Goal: Navigation & Orientation: Find specific page/section

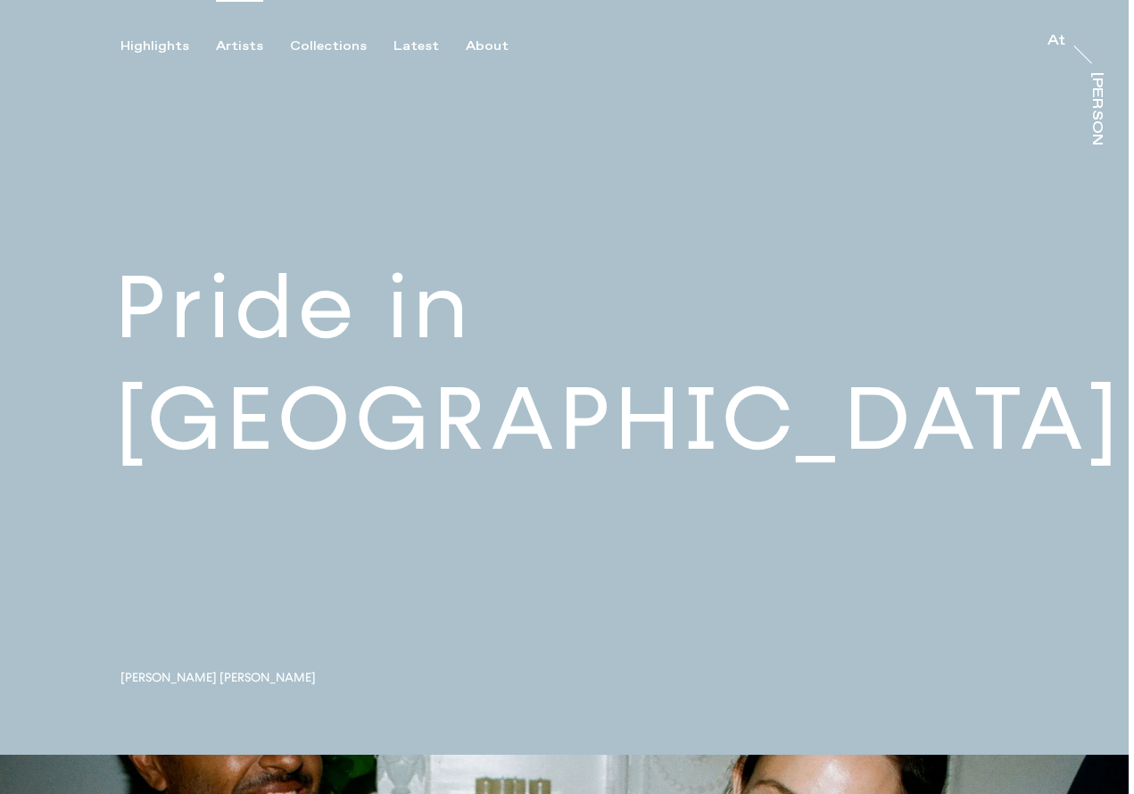
click at [226, 42] on div "Artists" at bounding box center [239, 46] width 47 height 16
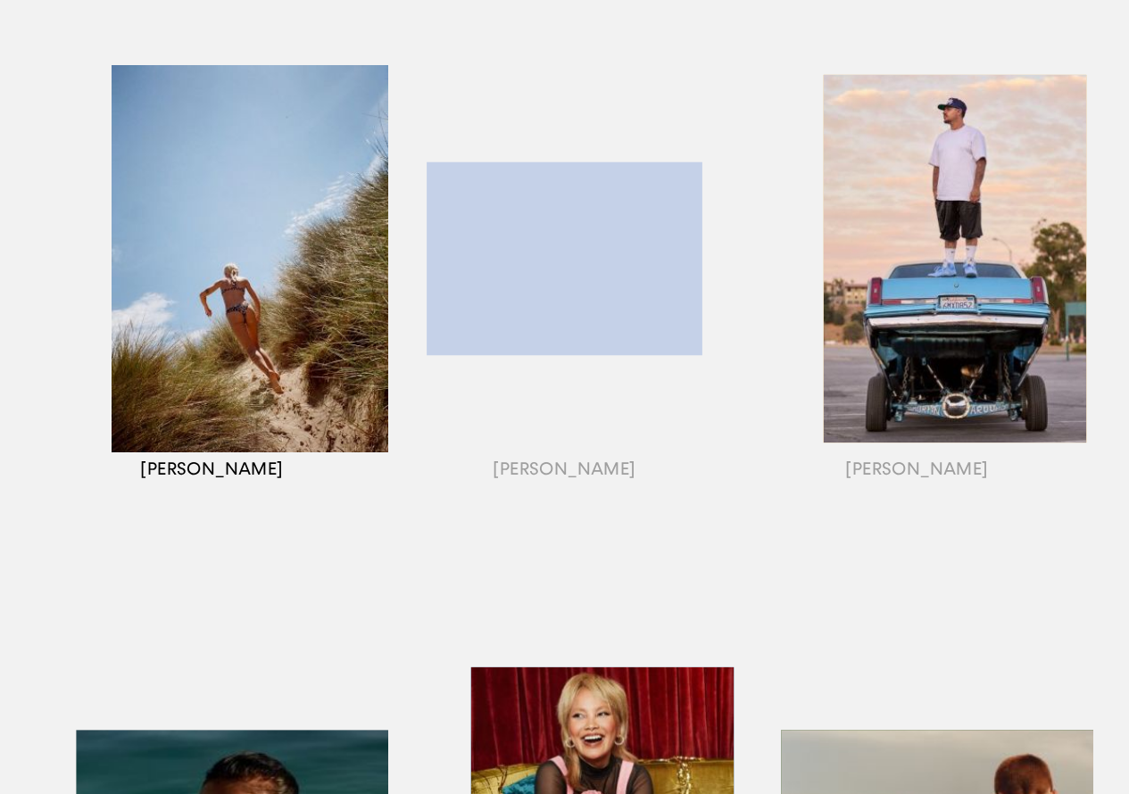
scroll to position [278, 0]
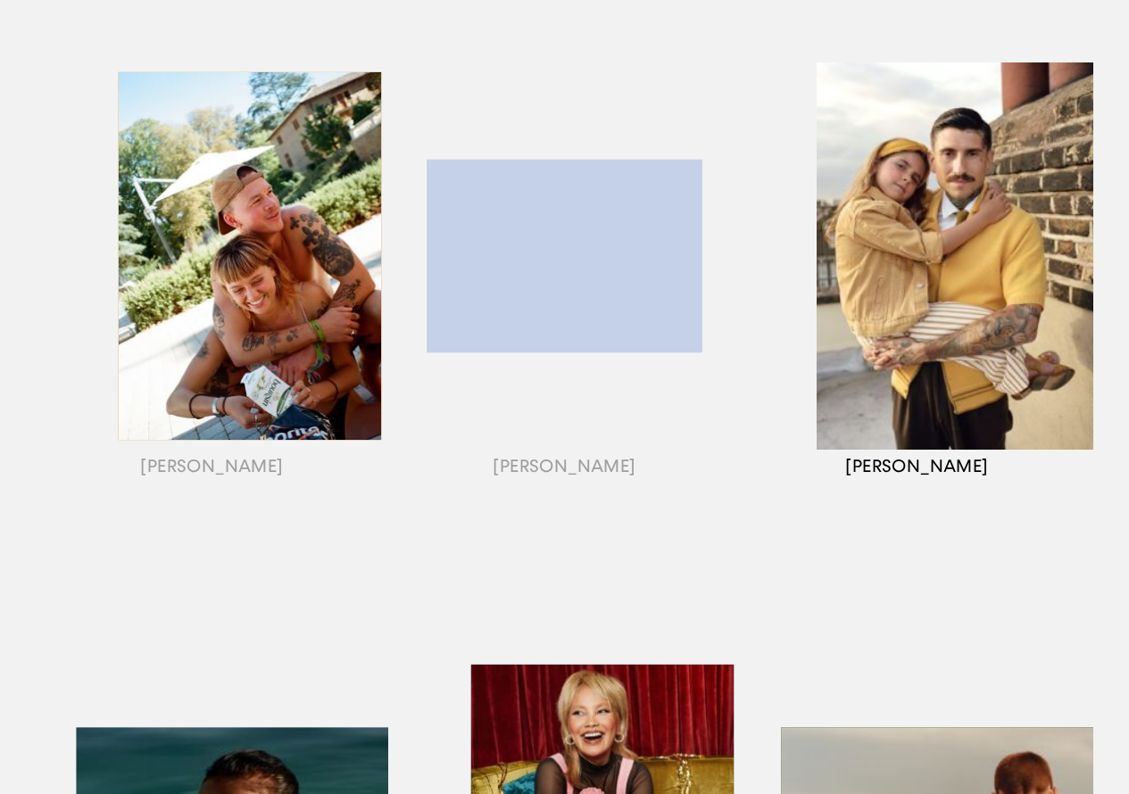
click at [959, 301] on div "button" at bounding box center [917, 278] width 353 height 557
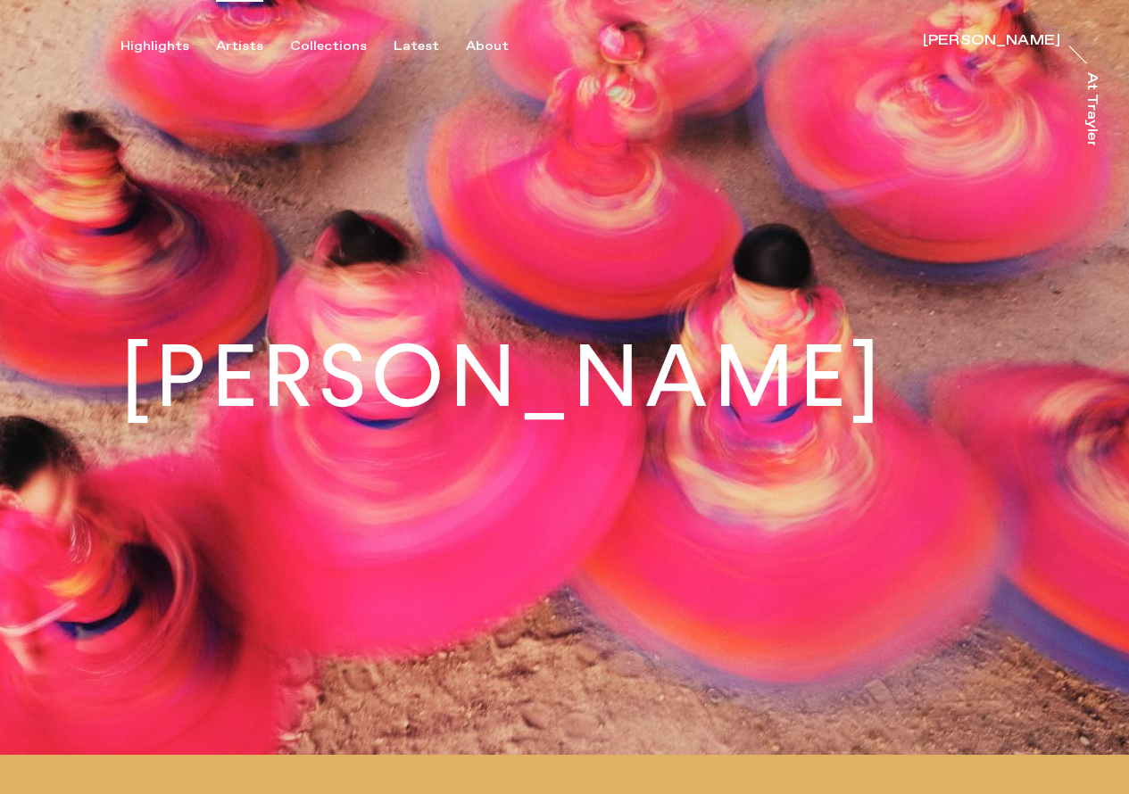
click at [236, 49] on div "Artists" at bounding box center [239, 46] width 47 height 16
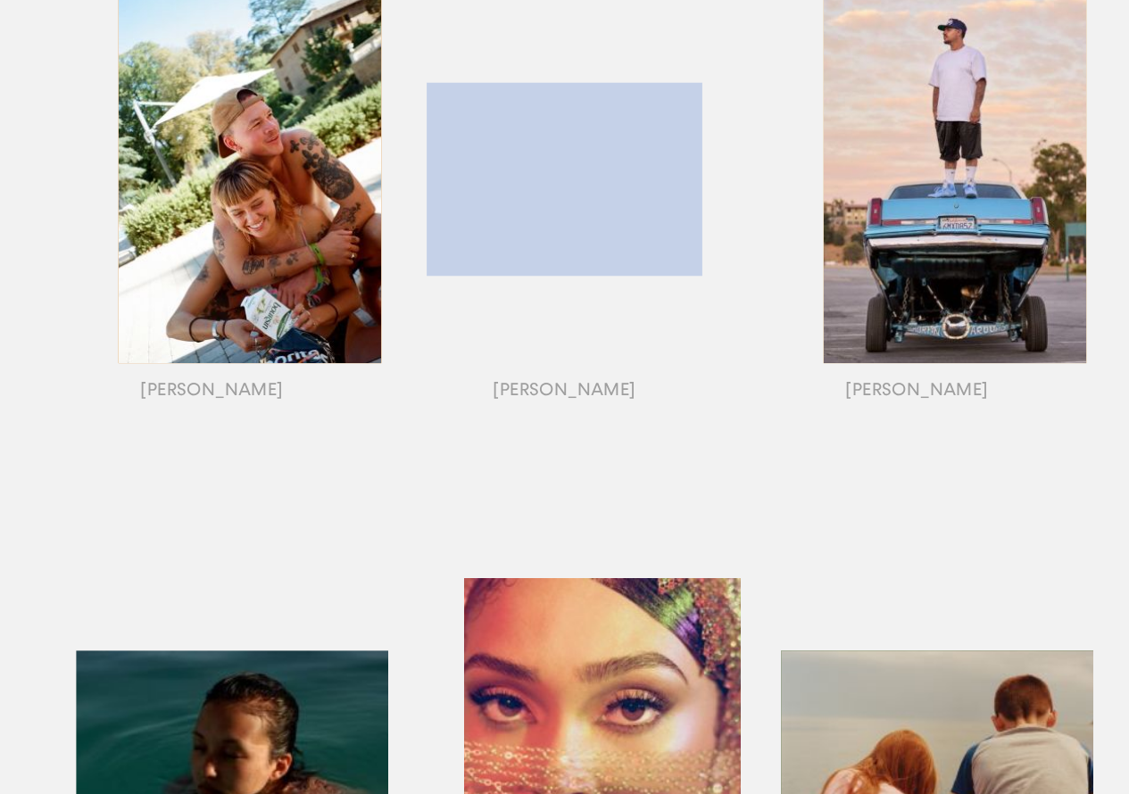
scroll to position [303, 0]
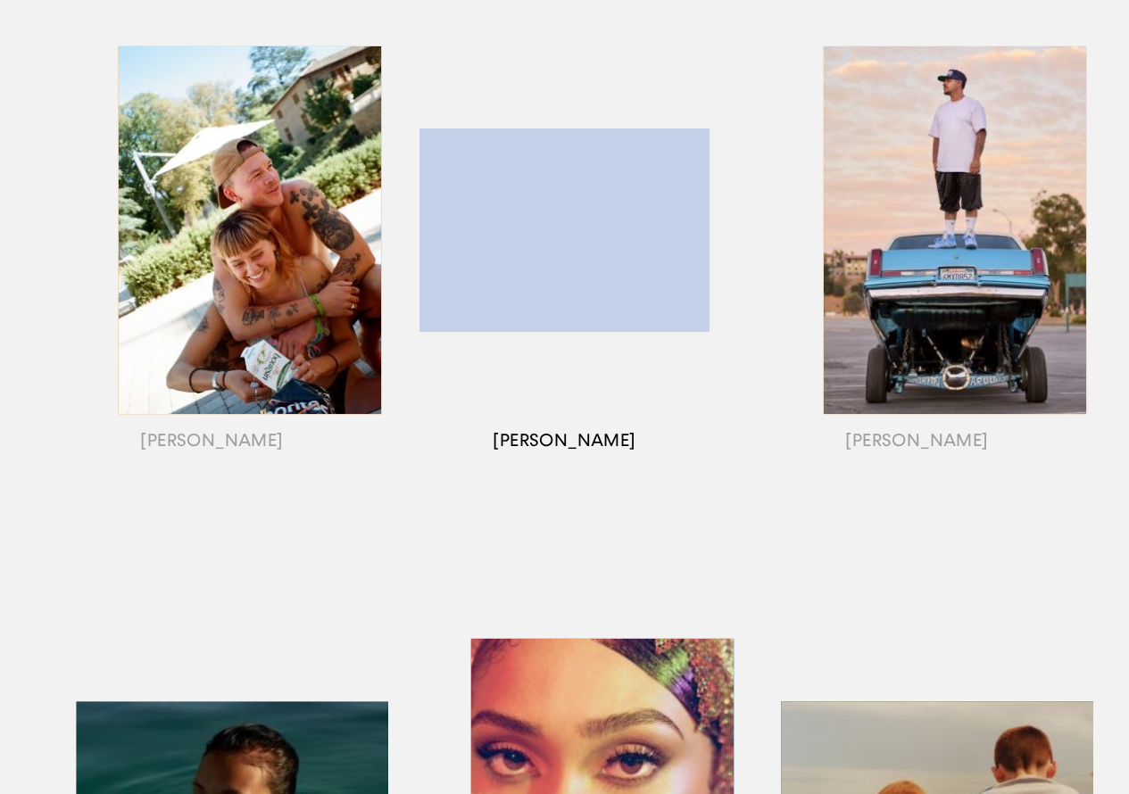
click at [593, 270] on div "button" at bounding box center [564, 252] width 353 height 557
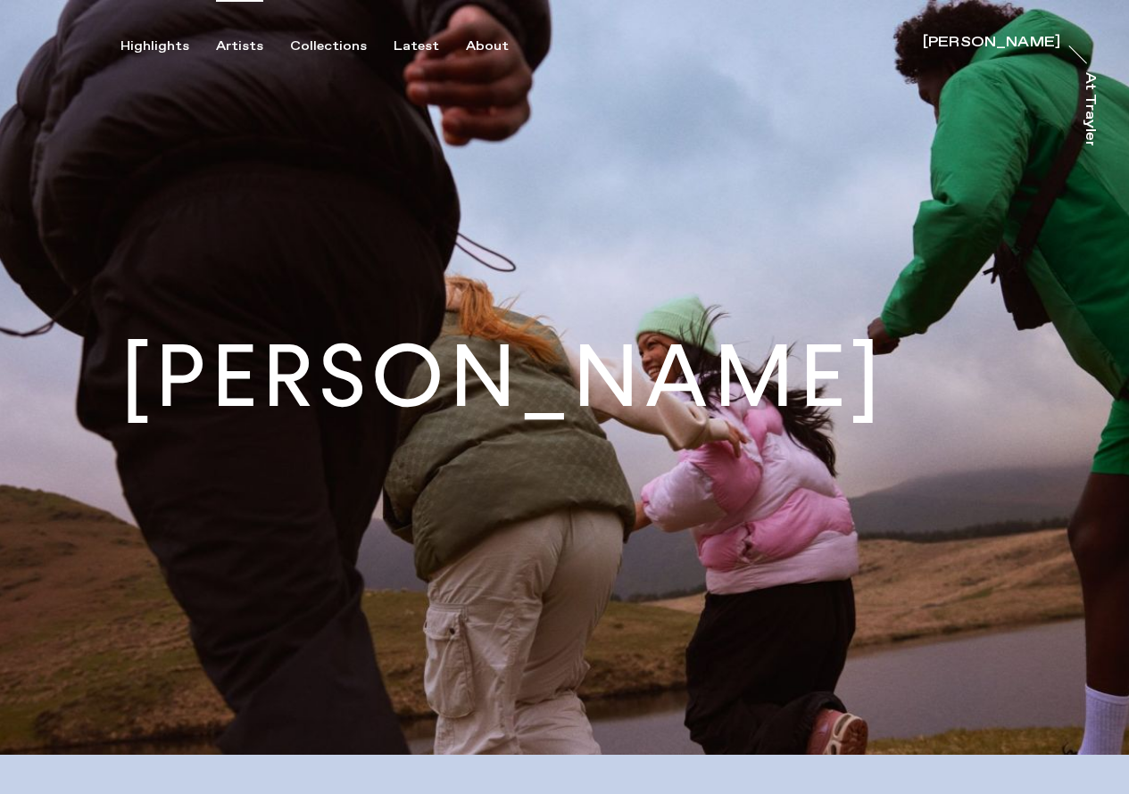
click at [229, 42] on div "Artists" at bounding box center [239, 46] width 47 height 16
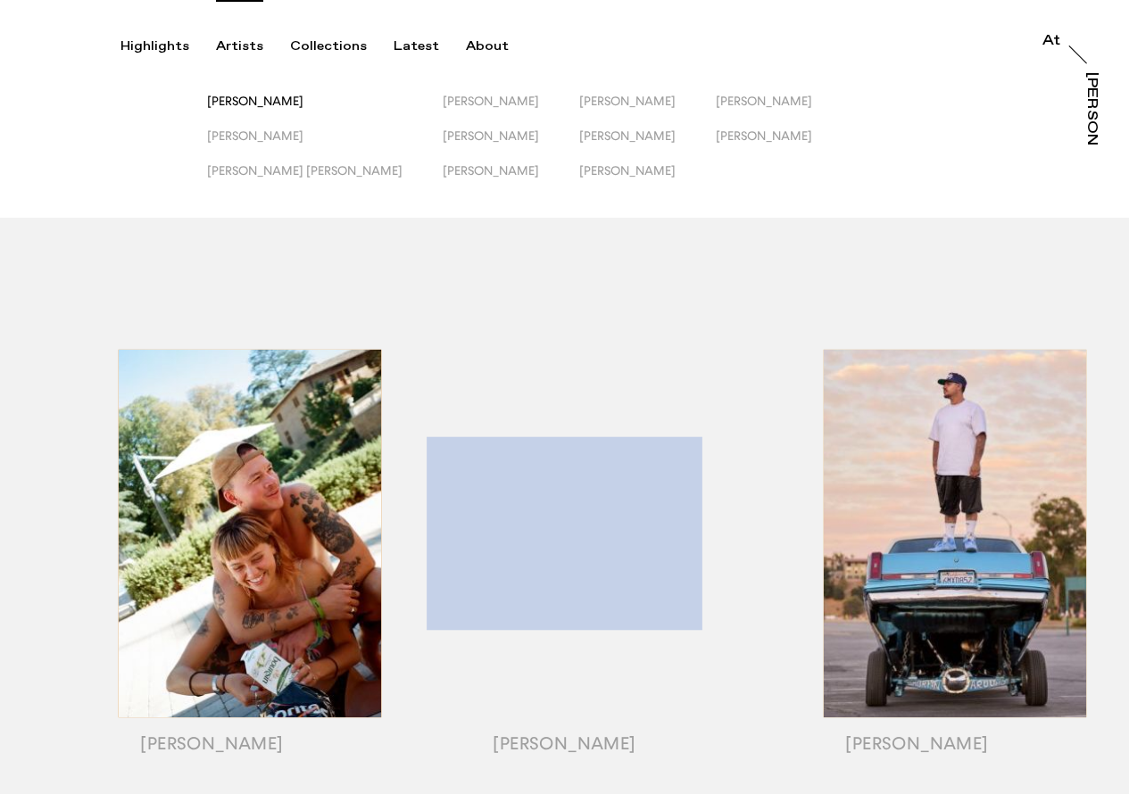
click at [280, 94] on span "[PERSON_NAME]" at bounding box center [255, 101] width 96 height 14
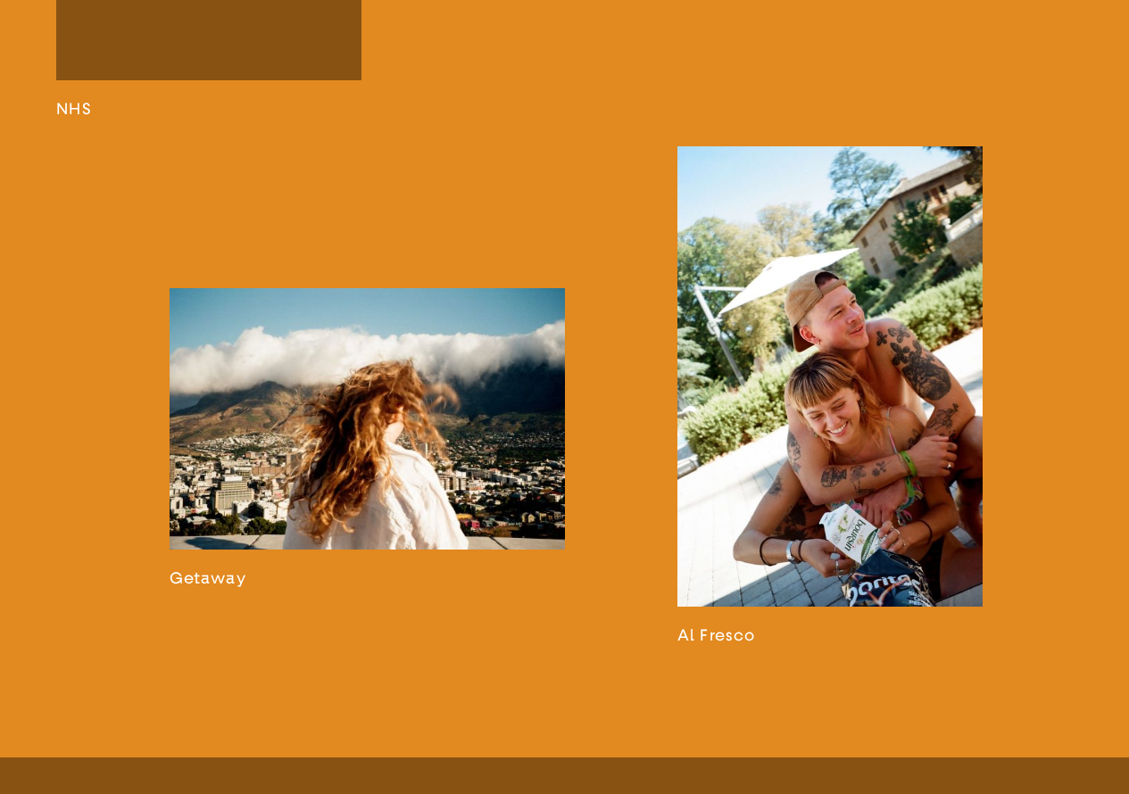
scroll to position [2570, 0]
